Goal: Task Accomplishment & Management: Use online tool/utility

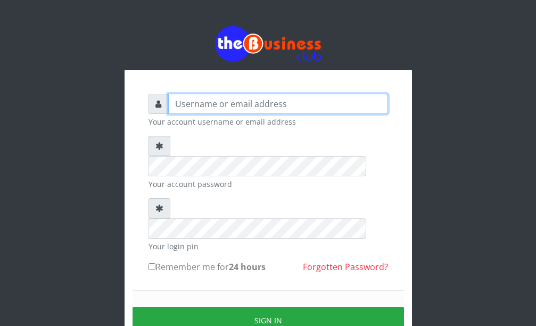
click at [240, 111] on input "text" at bounding box center [278, 104] width 220 height 20
type input "DanBig"
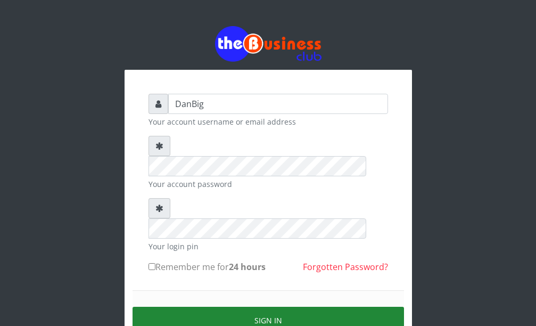
click at [239, 307] on button "Sign in" at bounding box center [269, 320] width 272 height 27
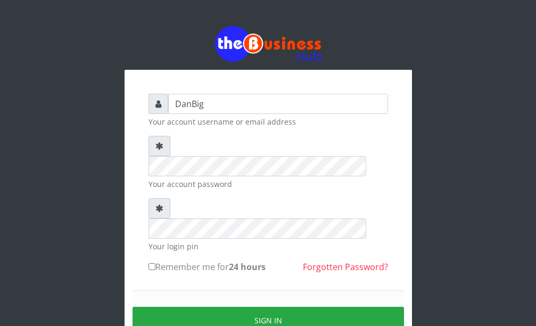
type input "DanBig"
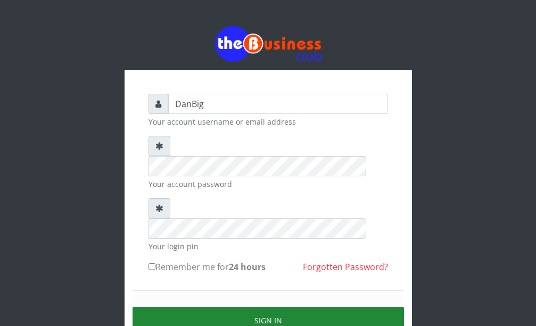
click at [247, 307] on button "Sign in" at bounding box center [269, 320] width 272 height 27
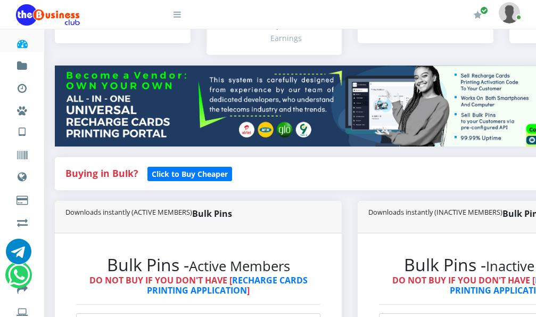
scroll to position [213, 0]
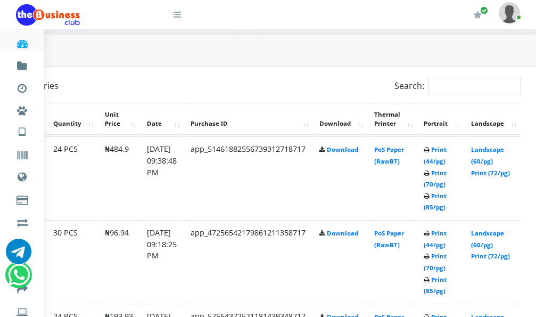
scroll to position [504, 105]
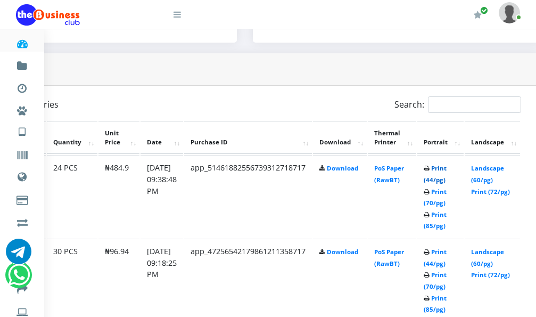
click at [447, 170] on link "Print (44/pg)" at bounding box center [435, 174] width 23 height 20
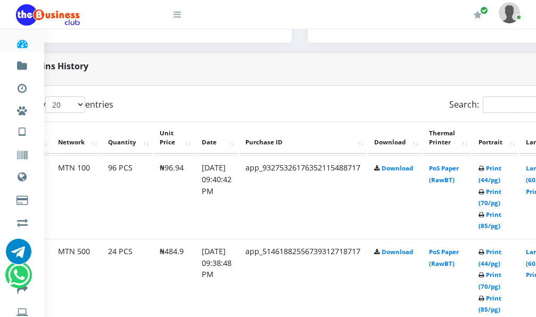
scroll to position [504, 46]
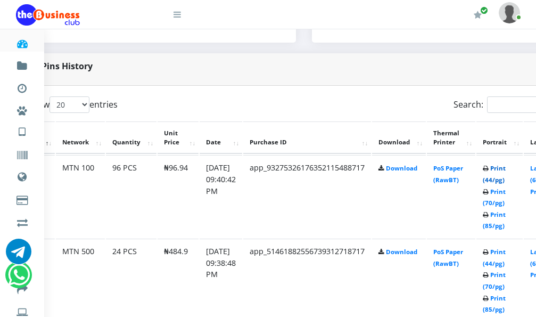
click at [503, 173] on link "Print (44/pg)" at bounding box center [494, 174] width 23 height 20
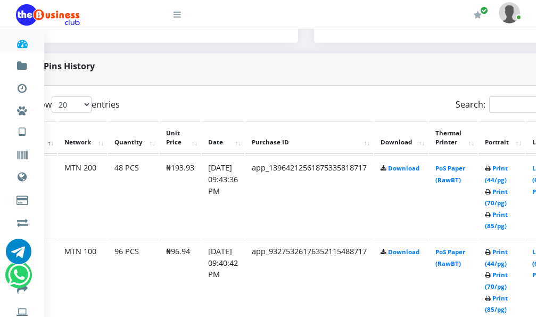
scroll to position [504, 36]
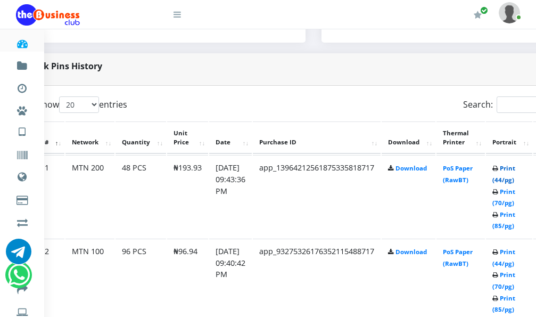
click at [516, 173] on link "Print (44/pg)" at bounding box center [504, 174] width 23 height 20
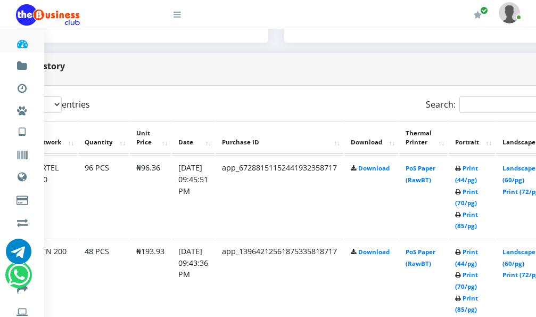
scroll to position [504, 45]
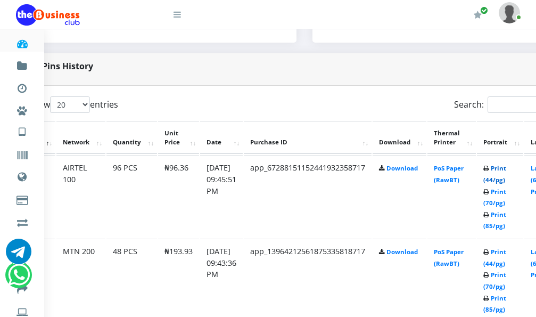
click at [506, 170] on link "Print (44/pg)" at bounding box center [495, 174] width 23 height 20
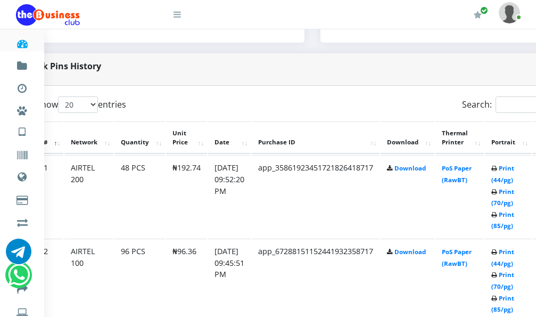
scroll to position [504, 37]
click at [515, 173] on link "Print (44/pg)" at bounding box center [503, 174] width 23 height 20
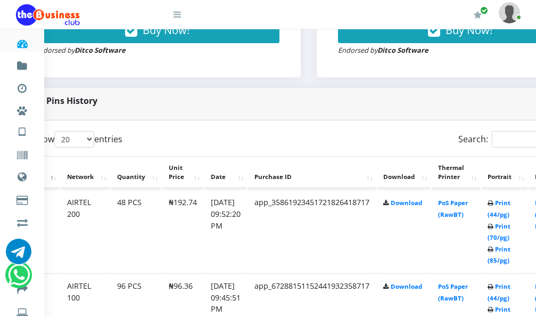
scroll to position [451, 41]
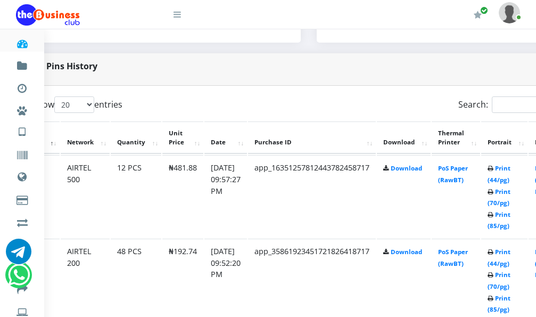
scroll to position [557, 41]
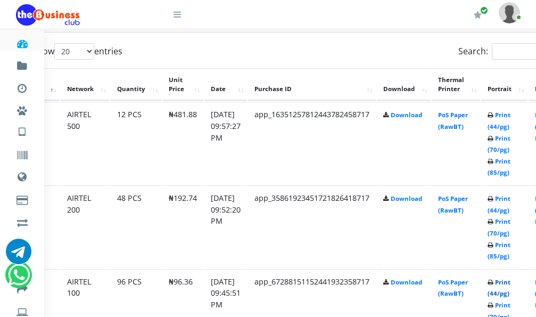
click at [511, 284] on link "Print (44/pg)" at bounding box center [499, 288] width 23 height 20
